Goal: Find specific page/section: Locate a particular part of the current website

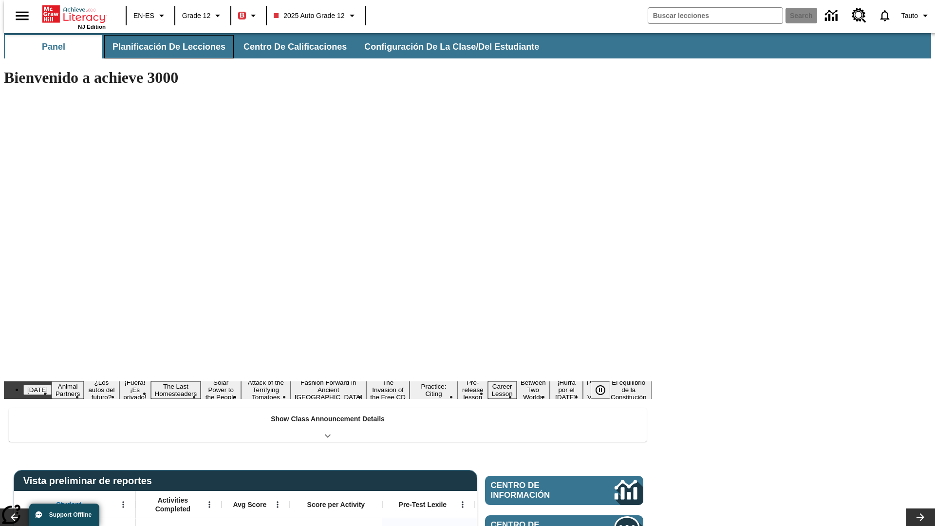
click at [163, 47] on span "Planificación de lecciones" at bounding box center [169, 46] width 113 height 11
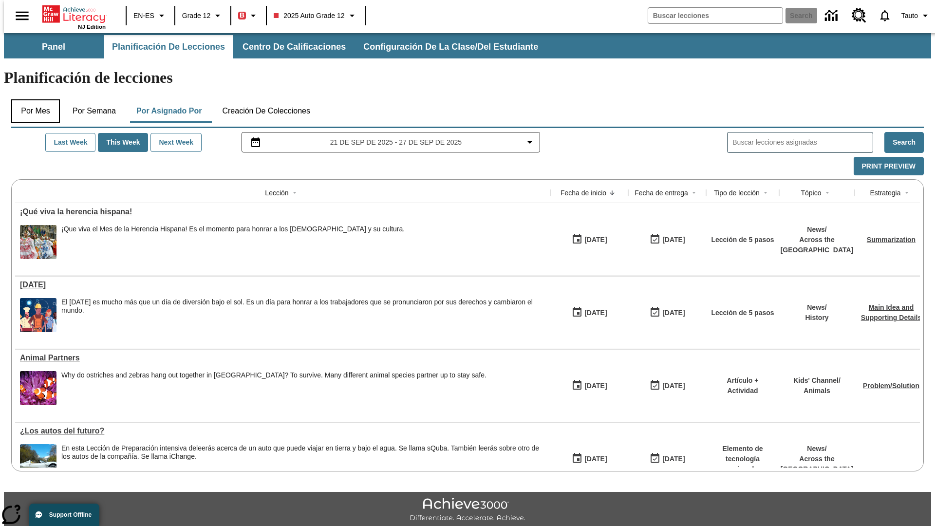
click at [32, 99] on button "Por mes" at bounding box center [35, 110] width 49 height 23
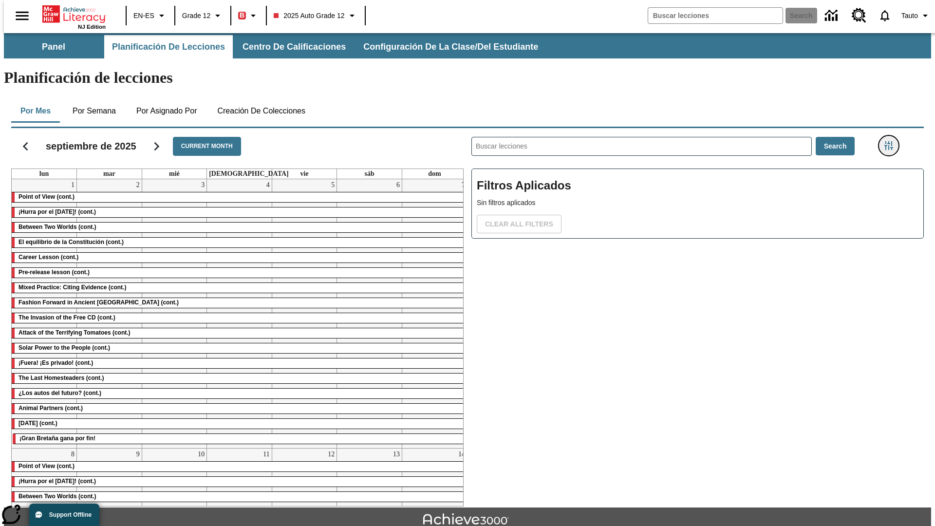
click at [892, 141] on icon "Menú lateral de filtros" at bounding box center [888, 145] width 9 height 9
